Goal: Transaction & Acquisition: Purchase product/service

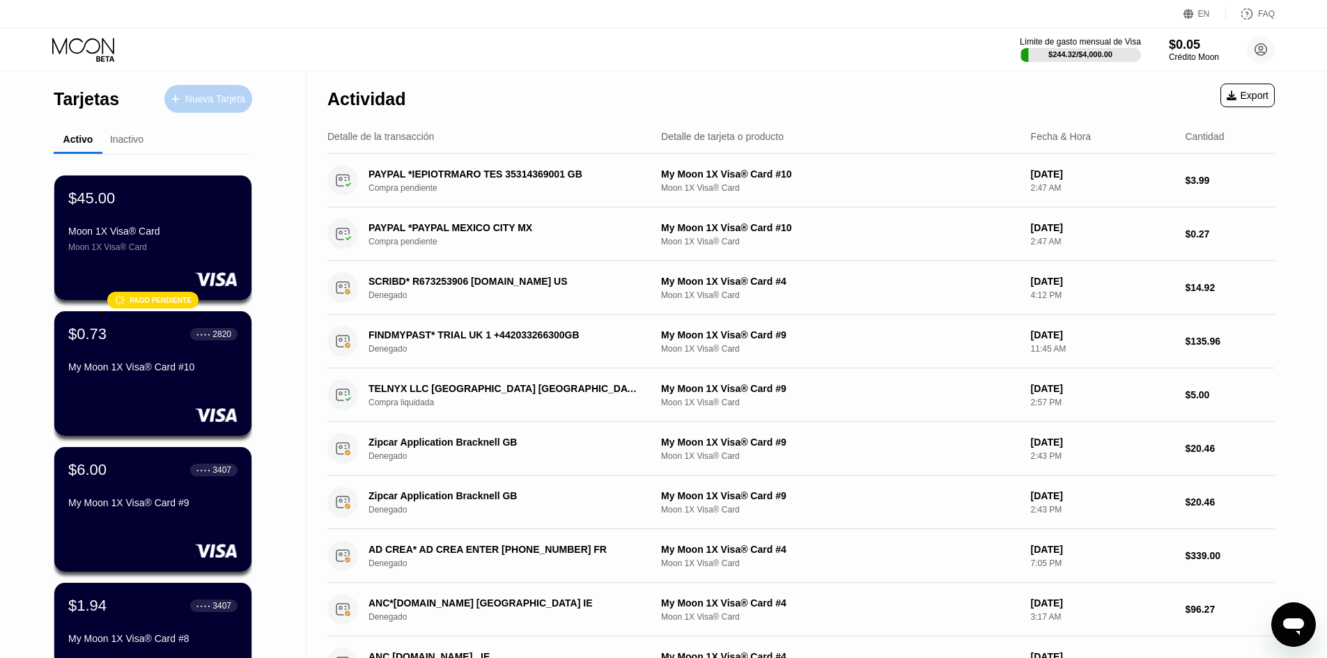
click at [242, 102] on div "Nueva Tarjeta" at bounding box center [215, 99] width 60 height 12
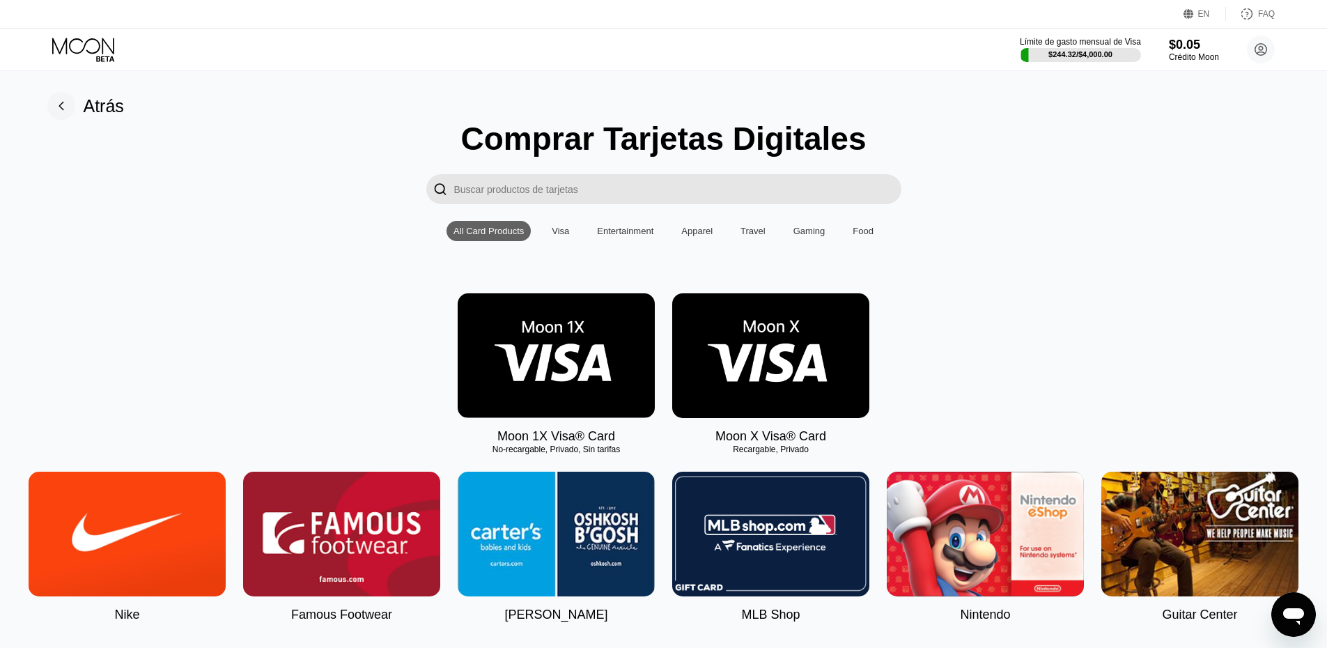
click at [70, 100] on rect at bounding box center [61, 106] width 28 height 28
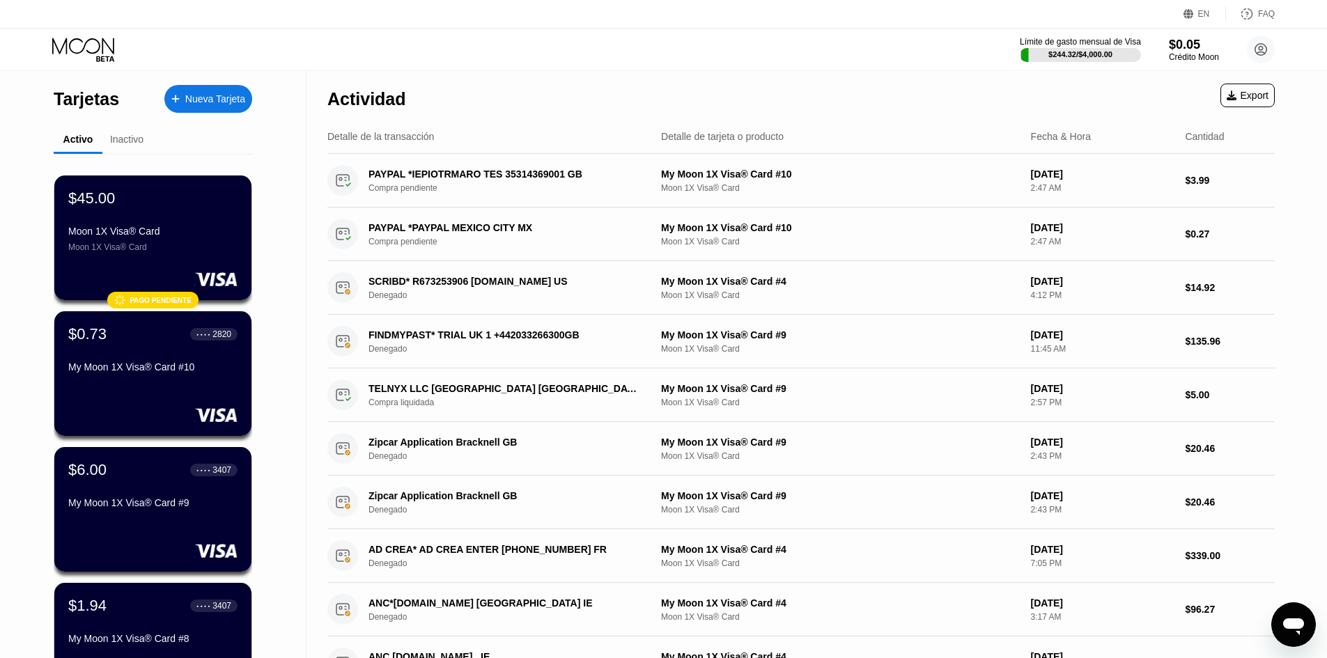
click at [192, 97] on div "Nueva Tarjeta" at bounding box center [215, 99] width 60 height 12
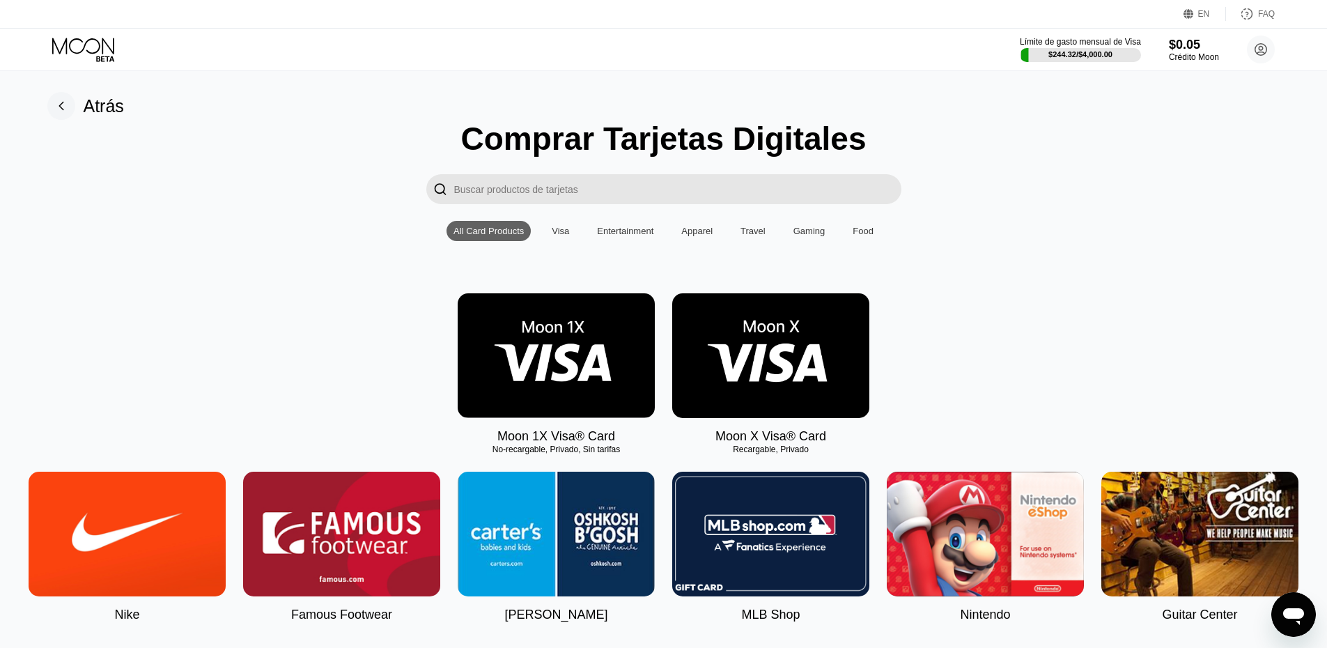
click at [591, 373] on img at bounding box center [556, 355] width 197 height 125
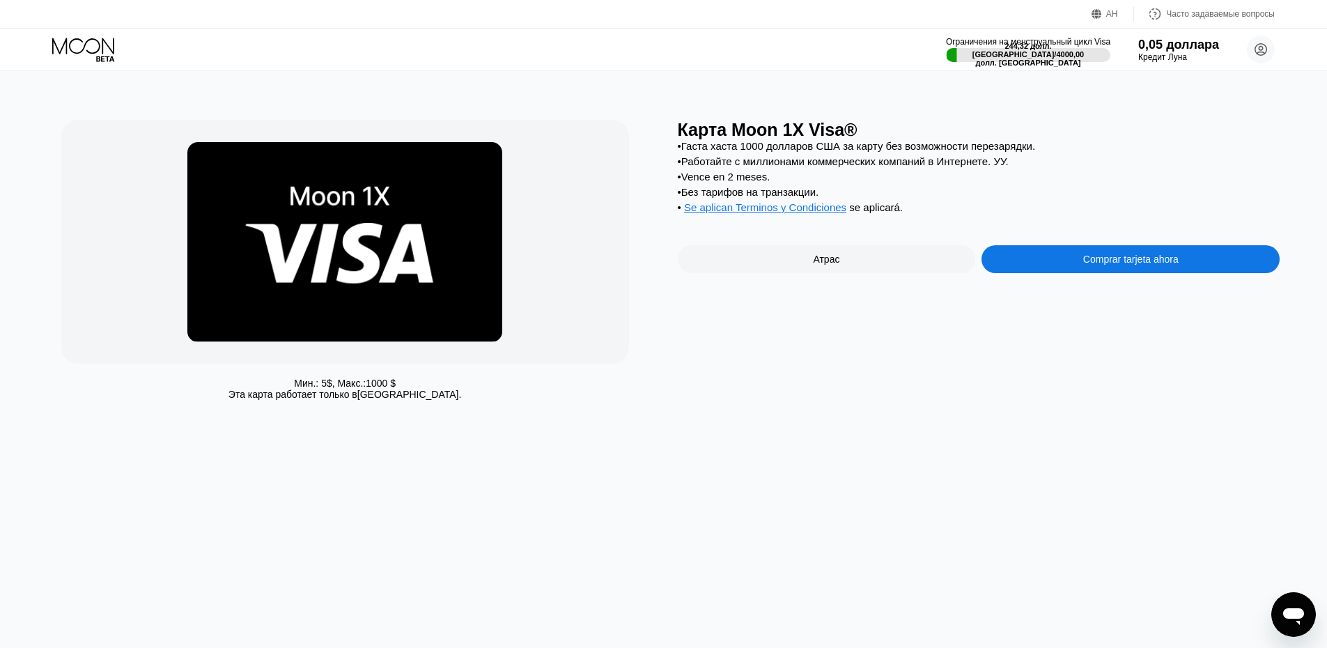
click at [1012, 359] on div "Карта Moon 1X Visa® • Гаста хаста 1000 долларов США за карту без возможности пе…" at bounding box center [979, 263] width 603 height 287
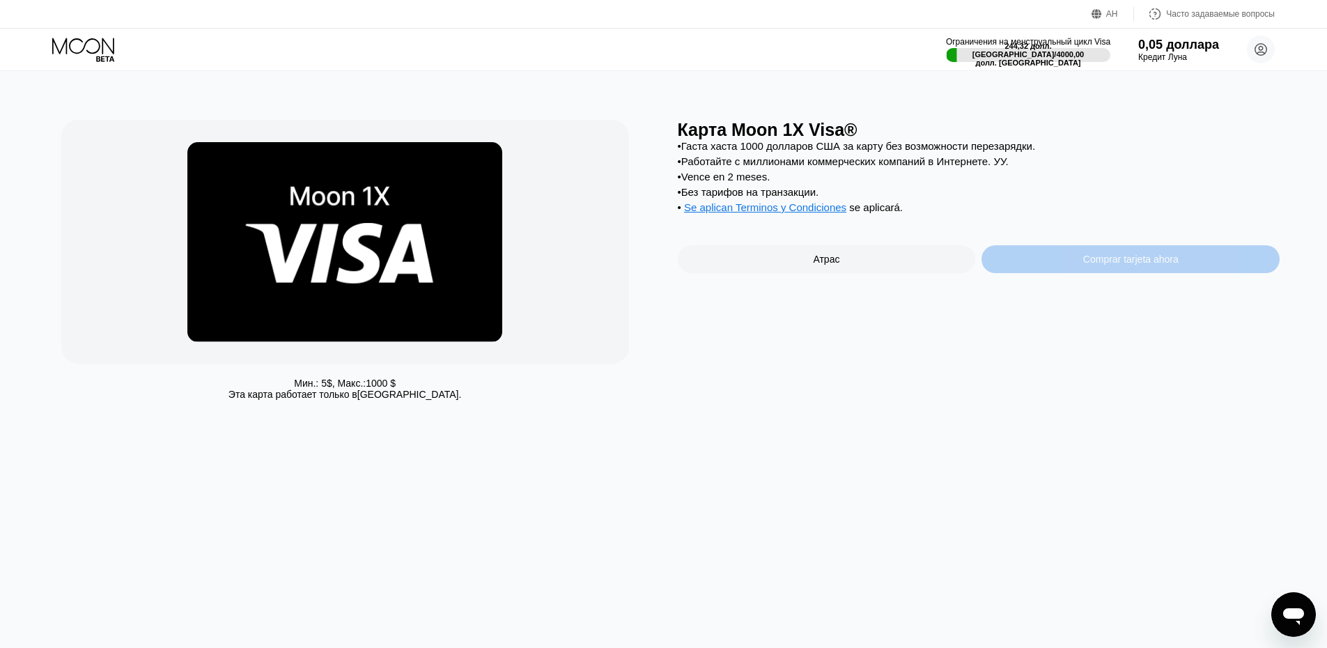
drag, startPoint x: 1055, startPoint y: 278, endPoint x: 1046, endPoint y: 204, distance: 74.5
click at [1046, 204] on div "Карта Moon 1X Visa® • Гаста хаста 1000 долларов США за карту без возможности пе…" at bounding box center [979, 263] width 603 height 287
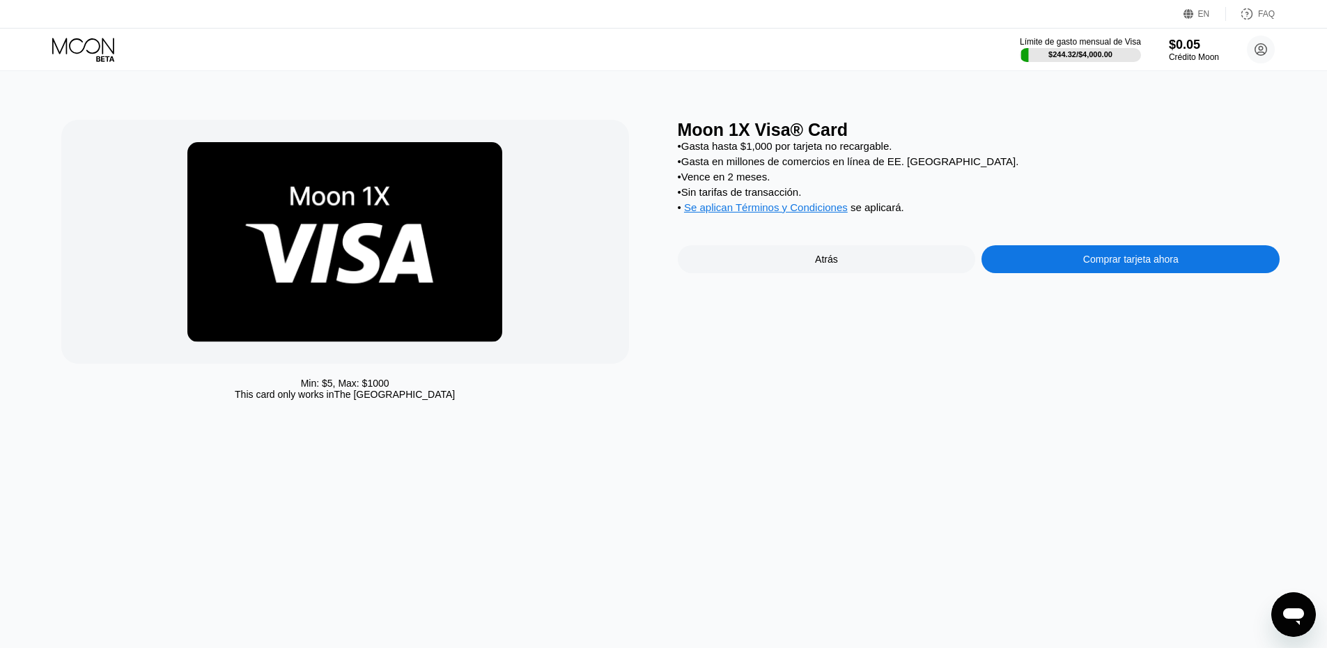
click at [1096, 147] on div "• Gasta hasta $1,000 por tarjeta no recargable." at bounding box center [979, 146] width 603 height 12
click at [1202, 15] on div "EN" at bounding box center [1204, 14] width 12 height 10
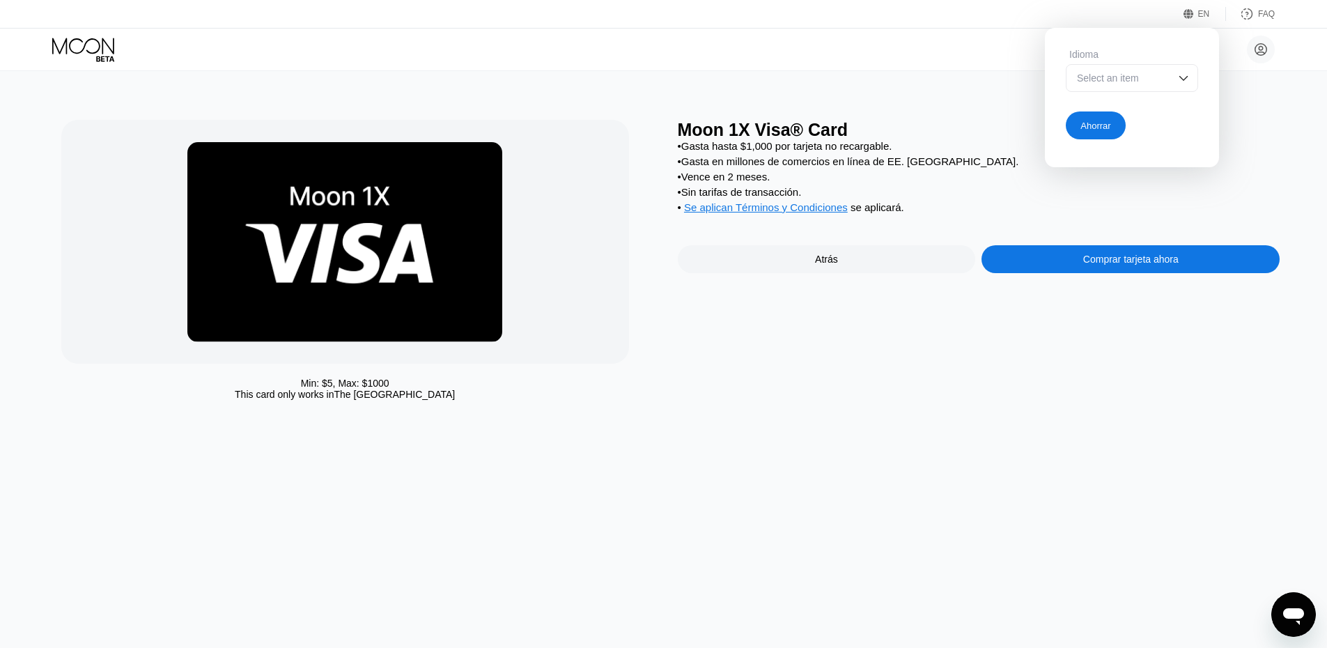
click at [1170, 75] on div "Select an item" at bounding box center [1132, 78] width 132 height 28
click at [1245, 114] on div "Min: $ 5 , Max: $ 1000 This card only works in The United States Moon 1X Visa® …" at bounding box center [664, 359] width 1338 height 577
click at [1060, 265] on div "Comprar tarjeta ahora" at bounding box center [1131, 259] width 298 height 28
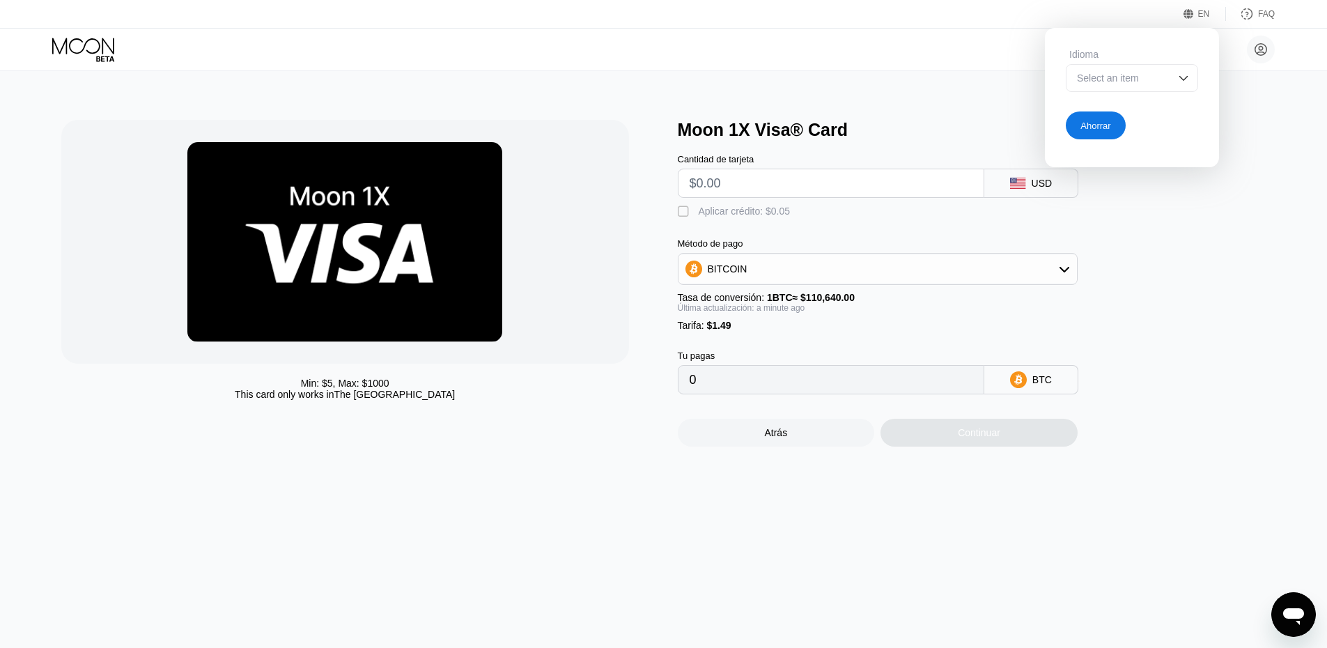
click at [825, 192] on input "text" at bounding box center [831, 183] width 283 height 28
type input "$15"
type input "0.00014905"
type input "$1"
type input "0"
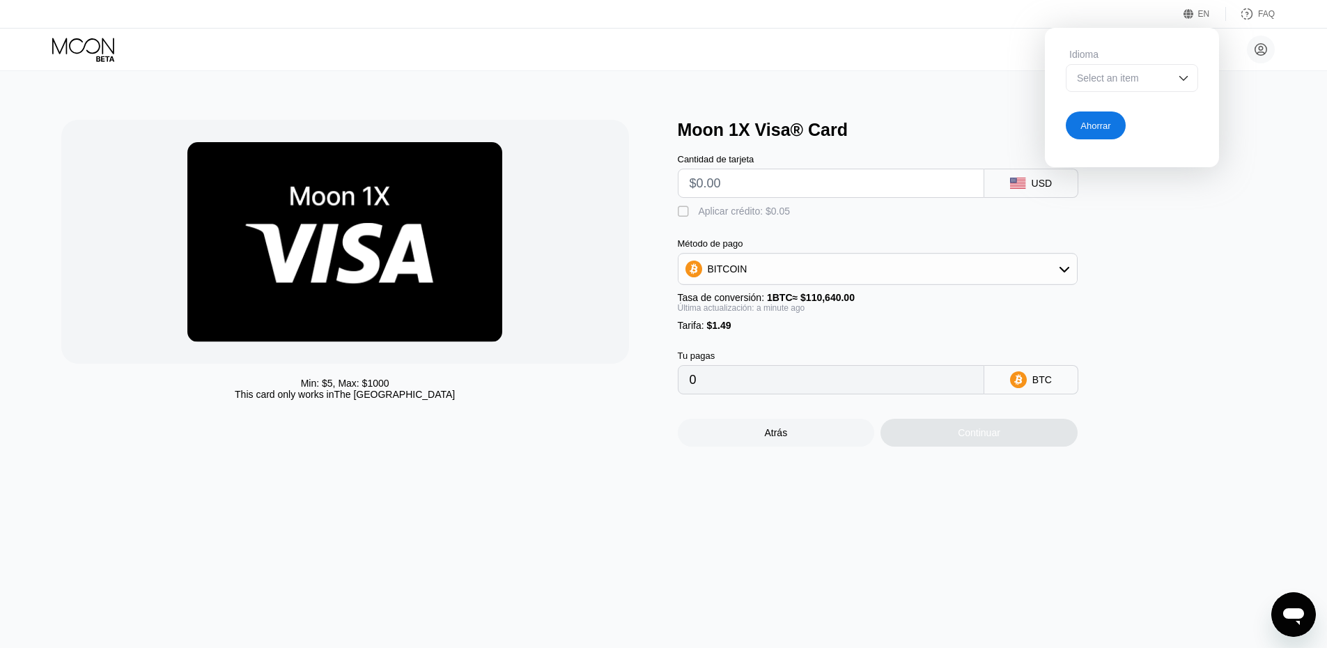
type input "$2"
type input "0.00003155"
type input "$20"
type input "0.00019424"
type input "$20"
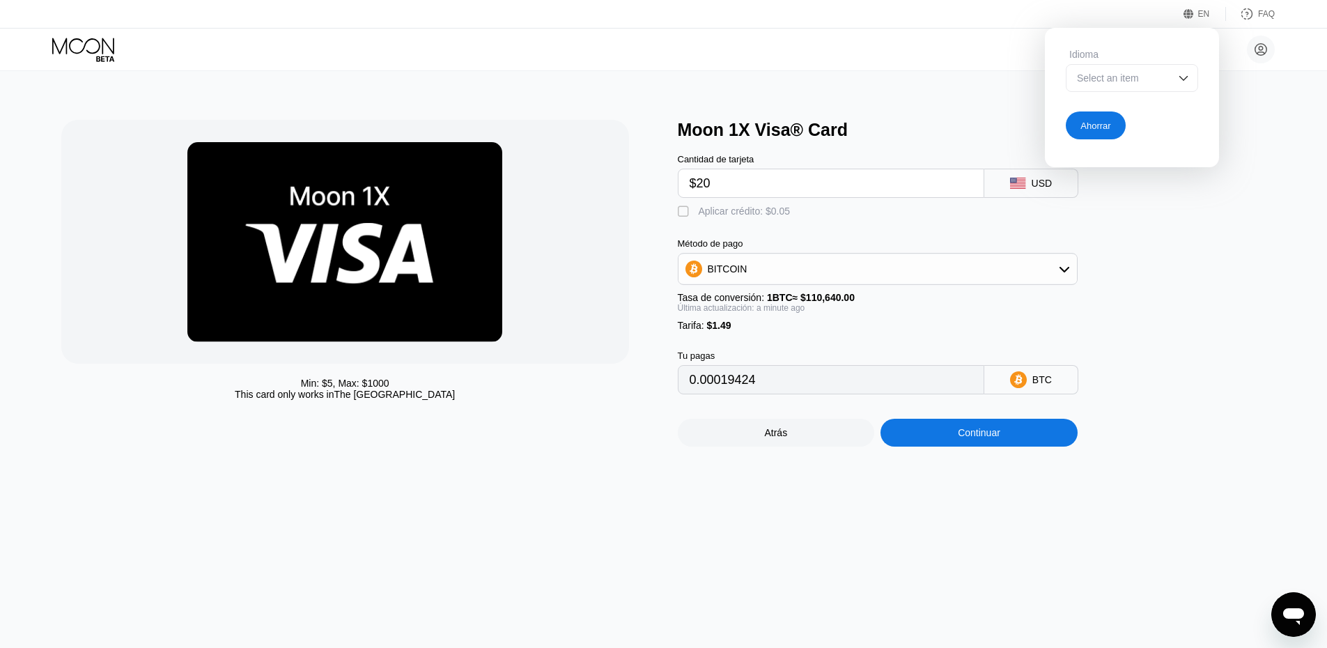
drag, startPoint x: 852, startPoint y: 302, endPoint x: 846, endPoint y: 288, distance: 15.7
click at [849, 295] on div "Método de pago BITCOIN Tasa de conversión: 1 BTC ≈ $110,640.00 Última actualiza…" at bounding box center [878, 284] width 400 height 93
click at [846, 277] on div "BITCOIN" at bounding box center [878, 269] width 399 height 28
click at [829, 343] on div "USDT on TRON" at bounding box center [886, 337] width 361 height 11
type input "21.71"
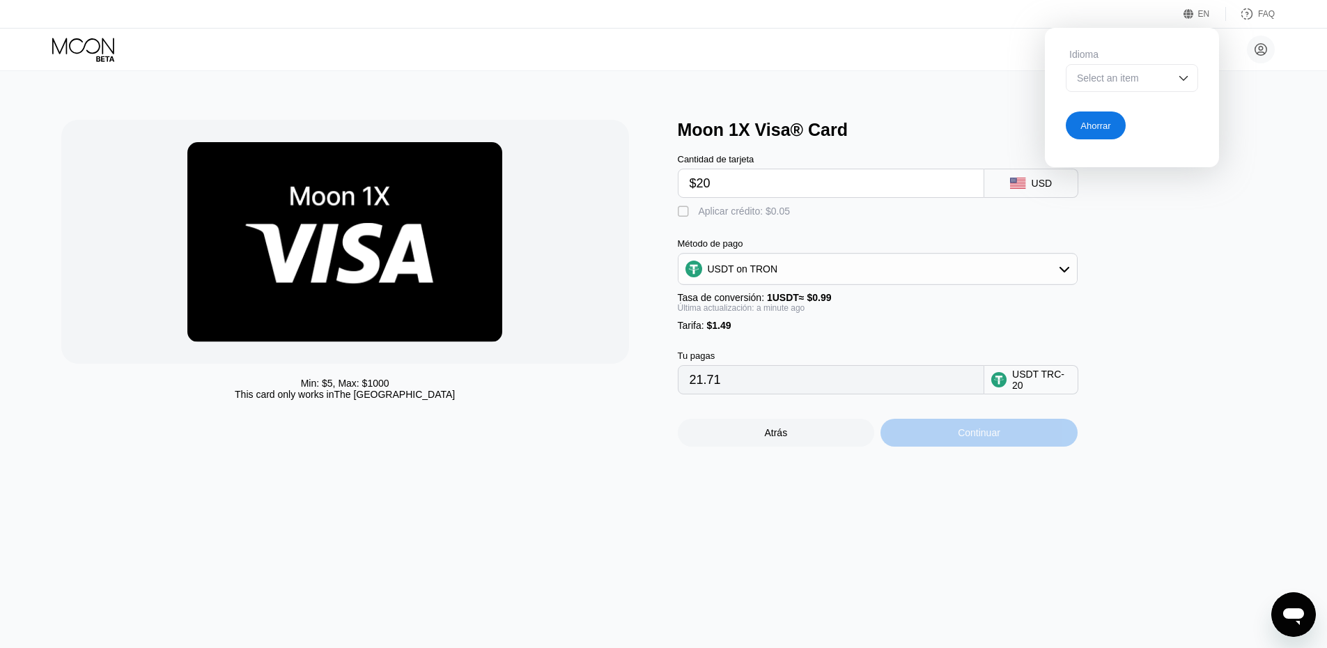
click at [950, 447] on div "Continuar" at bounding box center [979, 433] width 197 height 28
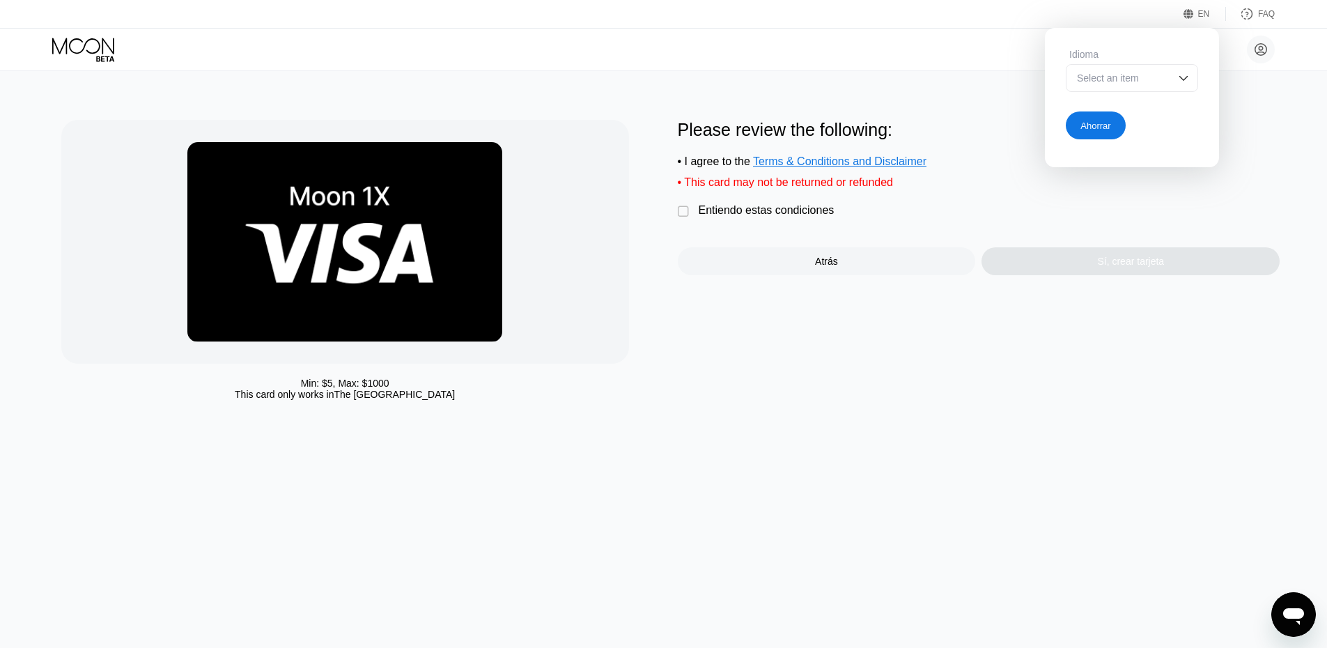
click at [709, 217] on div "Entiendo estas condiciones" at bounding box center [767, 210] width 136 height 13
click at [1042, 275] on div "Sí, crear tarjeta" at bounding box center [1131, 261] width 298 height 28
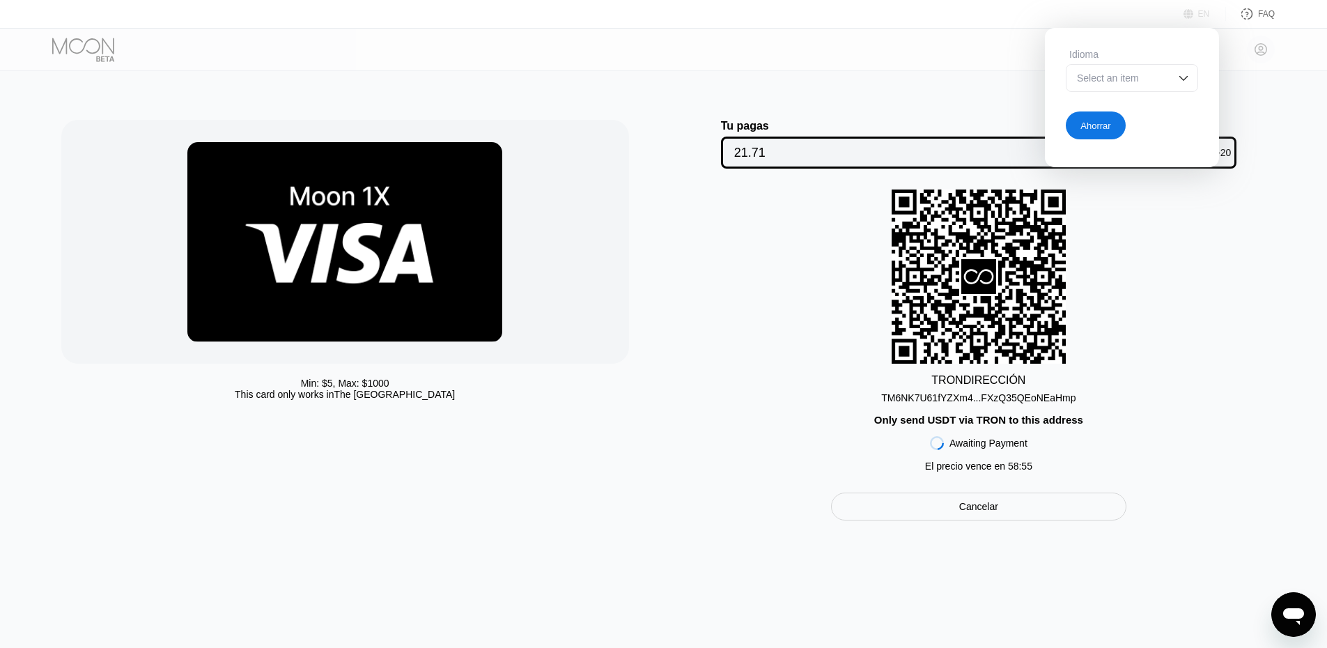
click at [1198, 20] on div "EN" at bounding box center [1191, 14] width 14 height 14
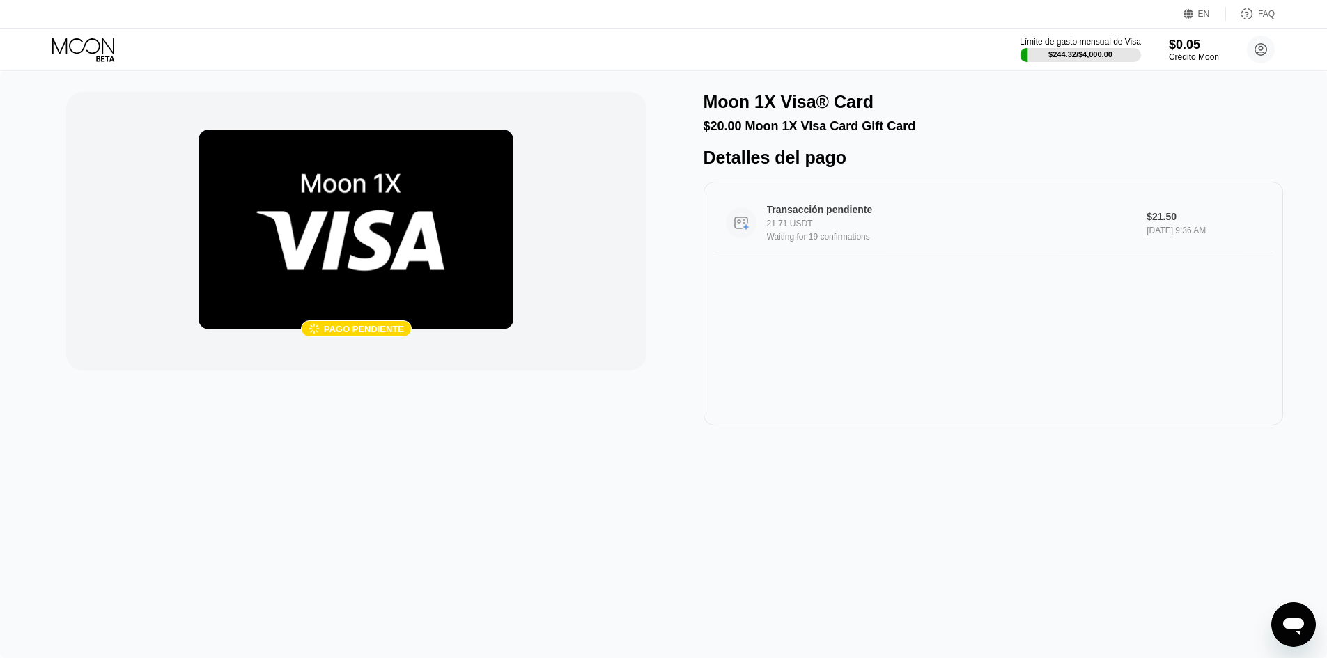
click at [816, 229] on div "21.71 USDT" at bounding box center [951, 224] width 369 height 10
click at [113, 50] on icon at bounding box center [84, 50] width 65 height 24
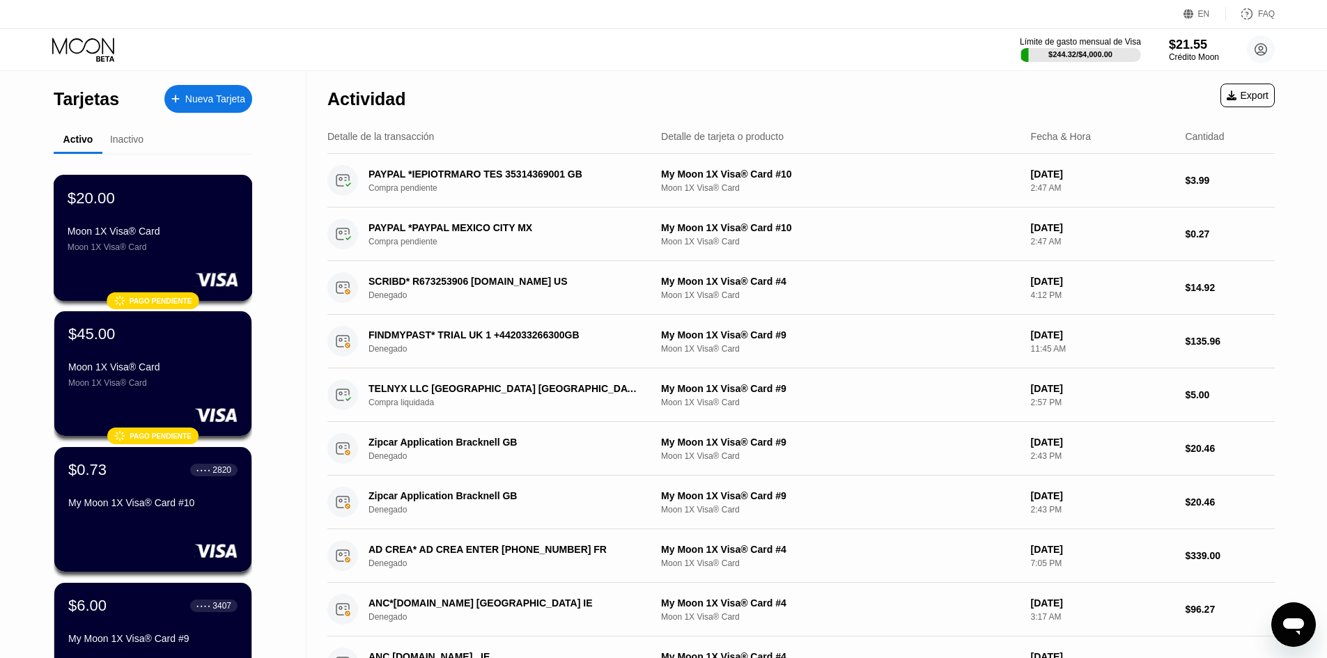
click at [165, 235] on div "Moon 1X Visa® Card" at bounding box center [153, 231] width 171 height 11
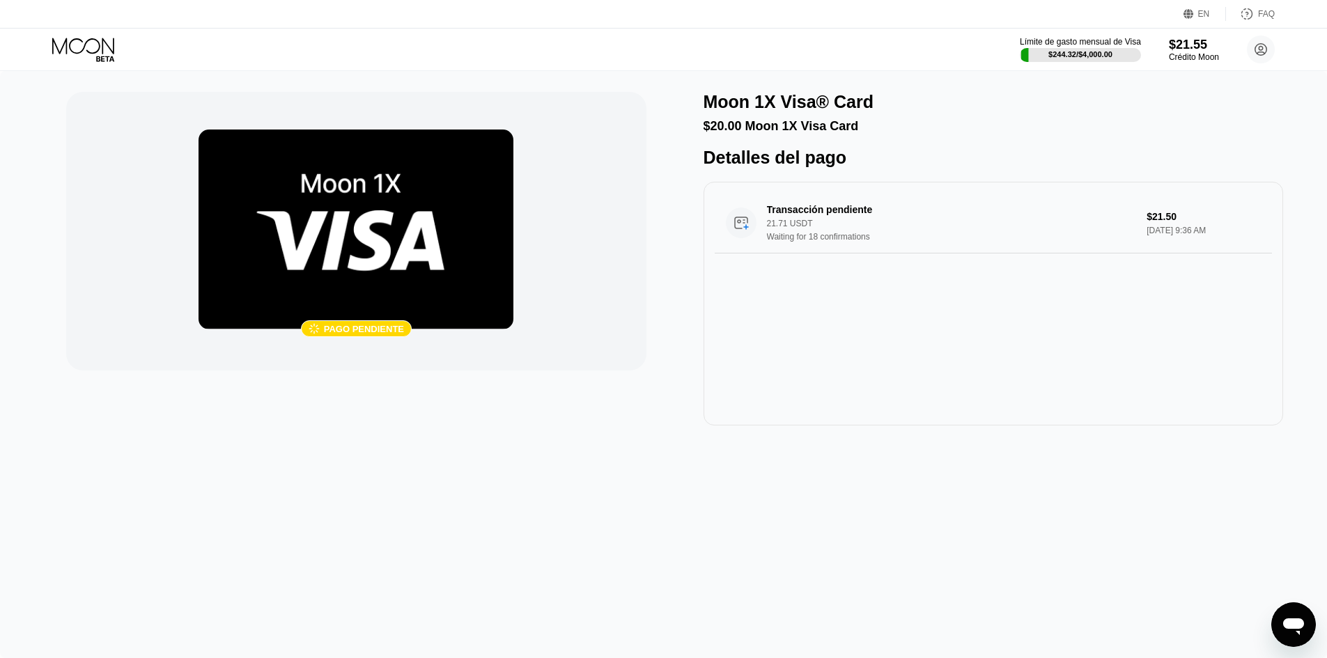
click at [365, 201] on img at bounding box center [356, 230] width 315 height 200
click at [908, 242] on div "Waiting for 18 confirmations" at bounding box center [951, 237] width 369 height 10
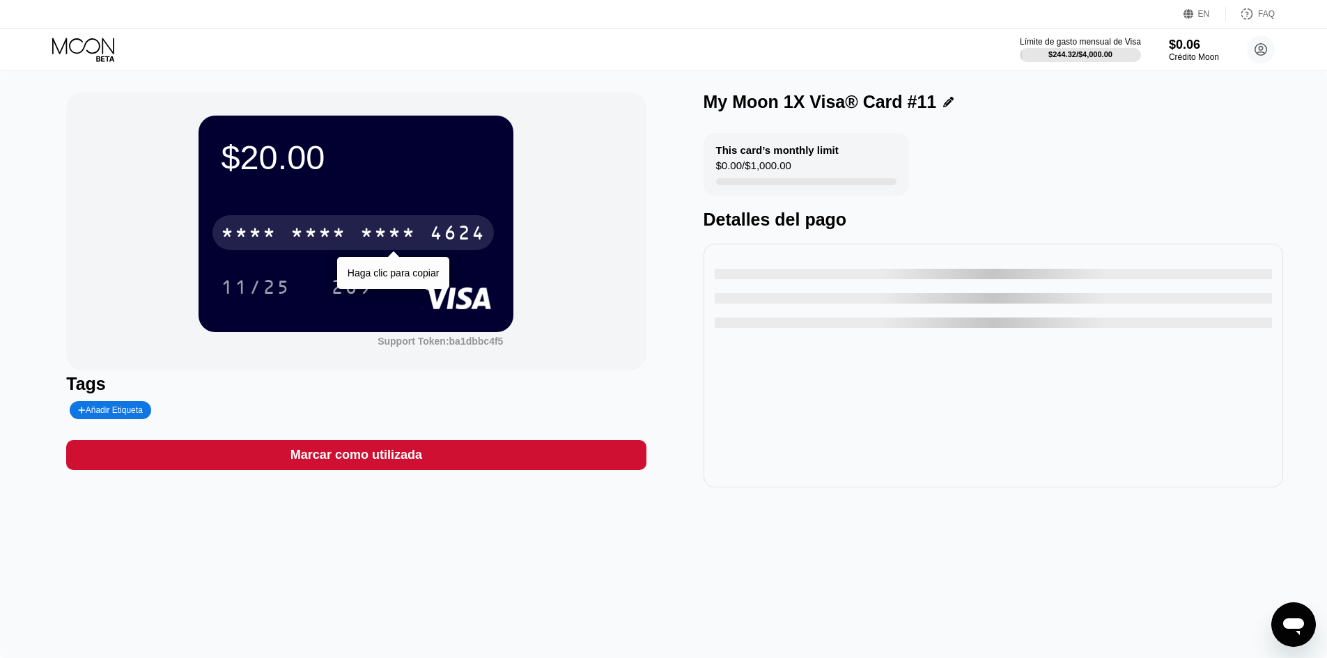
click at [368, 242] on div "* * * *" at bounding box center [388, 235] width 56 height 22
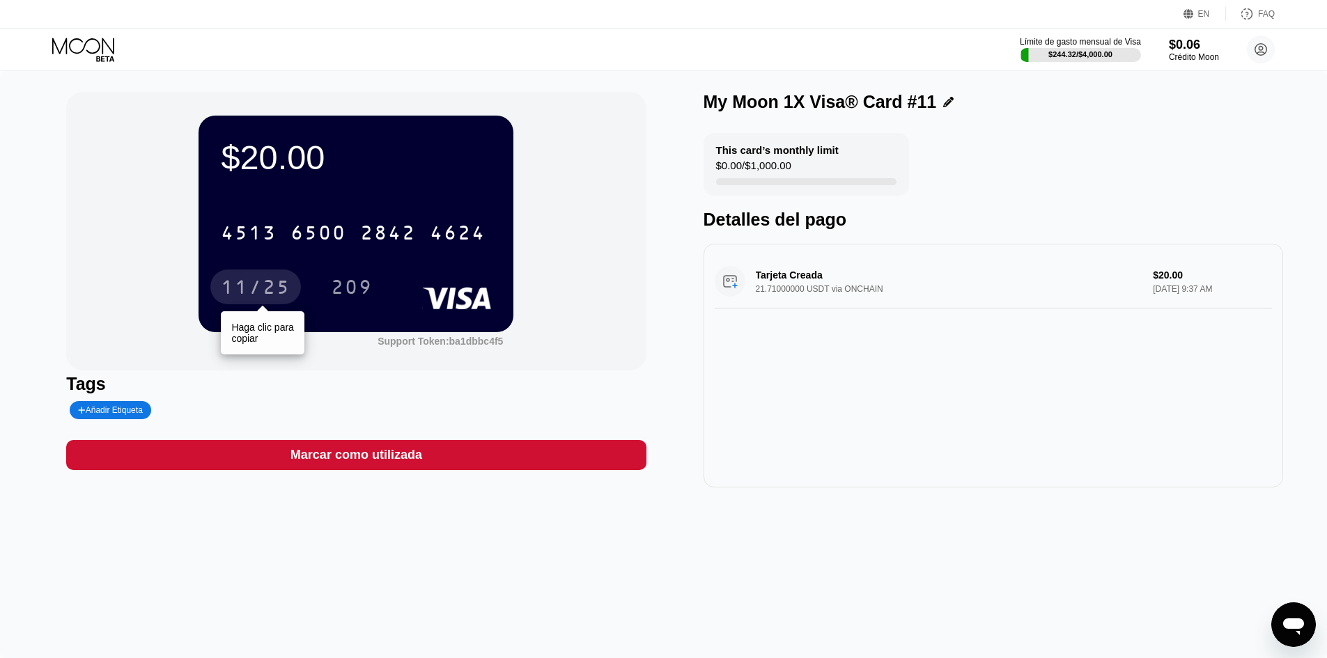
click at [268, 279] on div "11/25" at bounding box center [255, 287] width 91 height 35
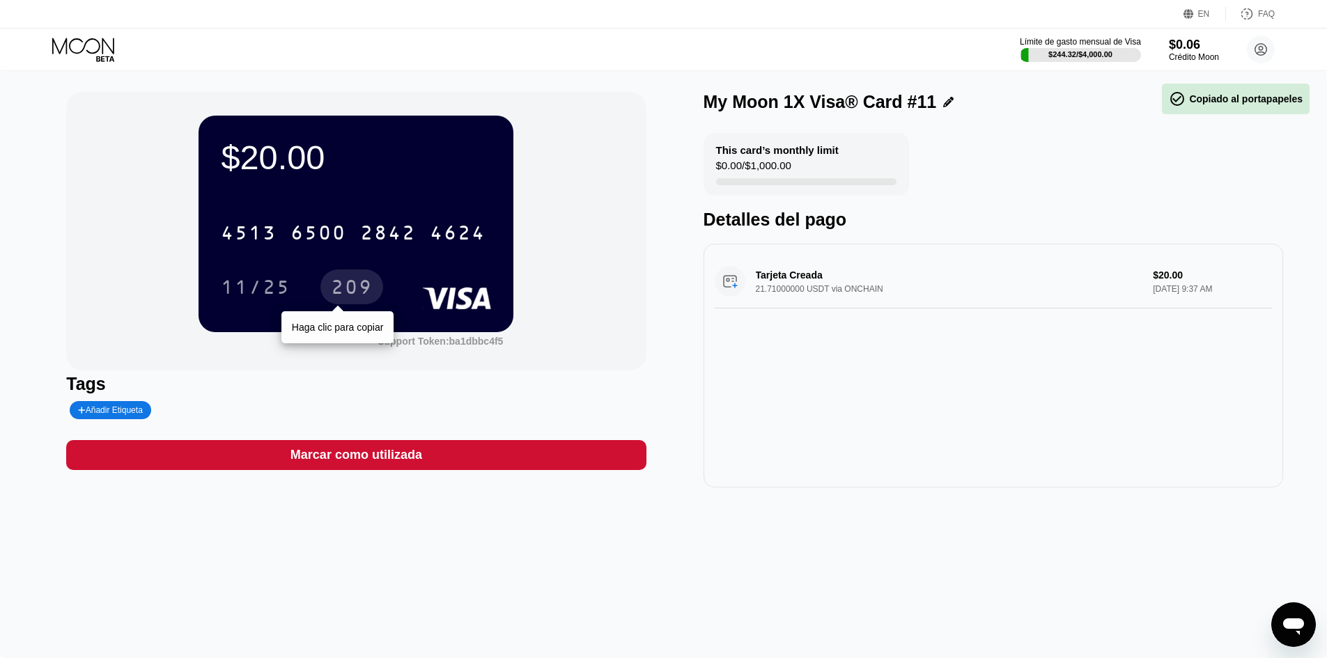
click at [355, 280] on div "209" at bounding box center [352, 289] width 42 height 22
